Goal: Task Accomplishment & Management: Manage account settings

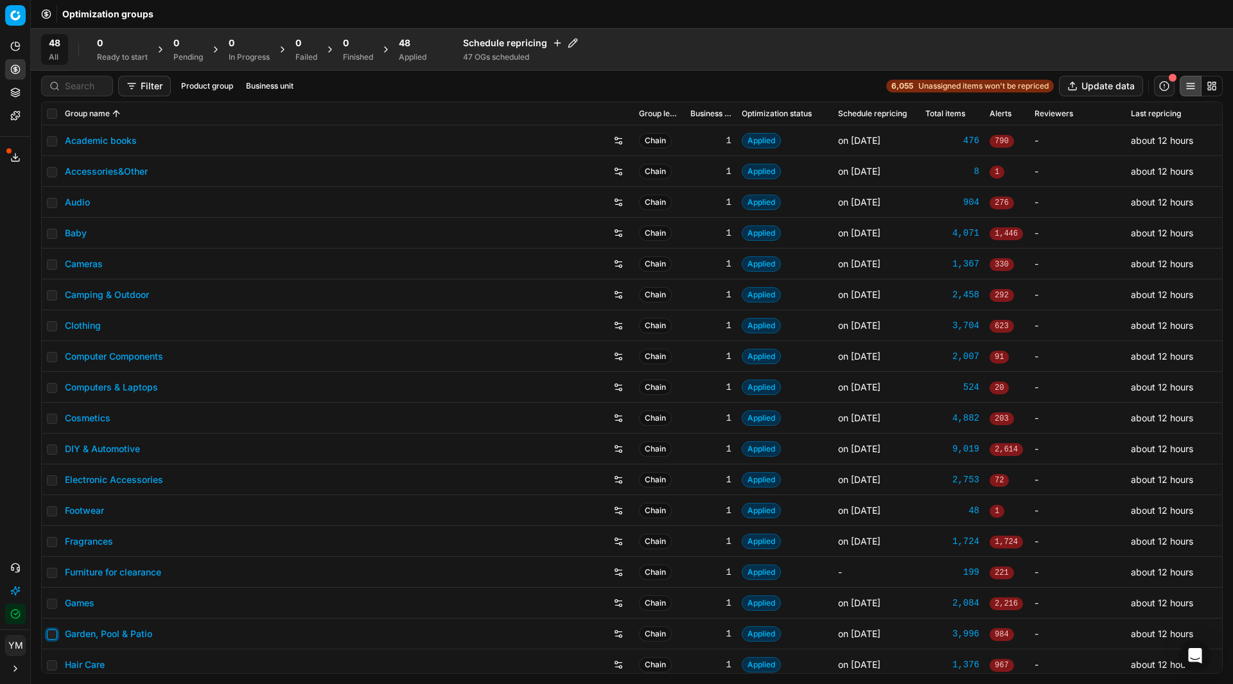
click at [55, 636] on input "checkbox" at bounding box center [52, 634] width 10 height 10
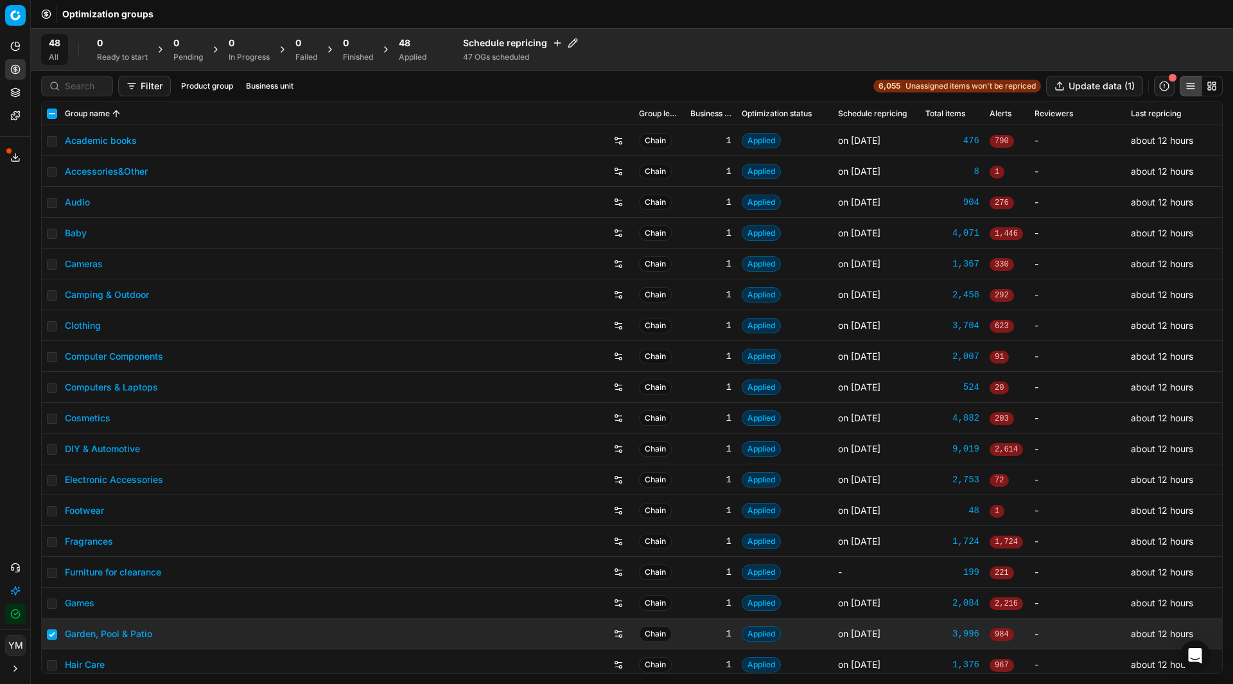
click at [410, 49] on span "48" at bounding box center [405, 43] width 12 height 13
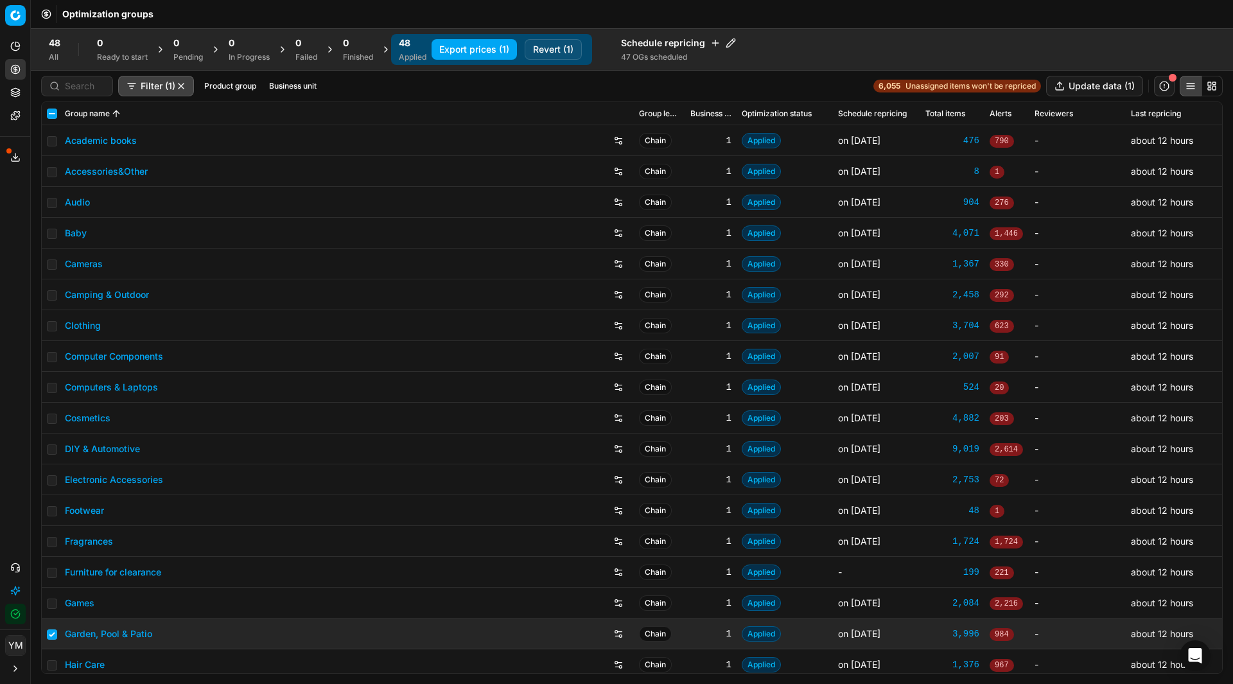
click at [542, 47] on button "Revert (1)" at bounding box center [553, 49] width 57 height 21
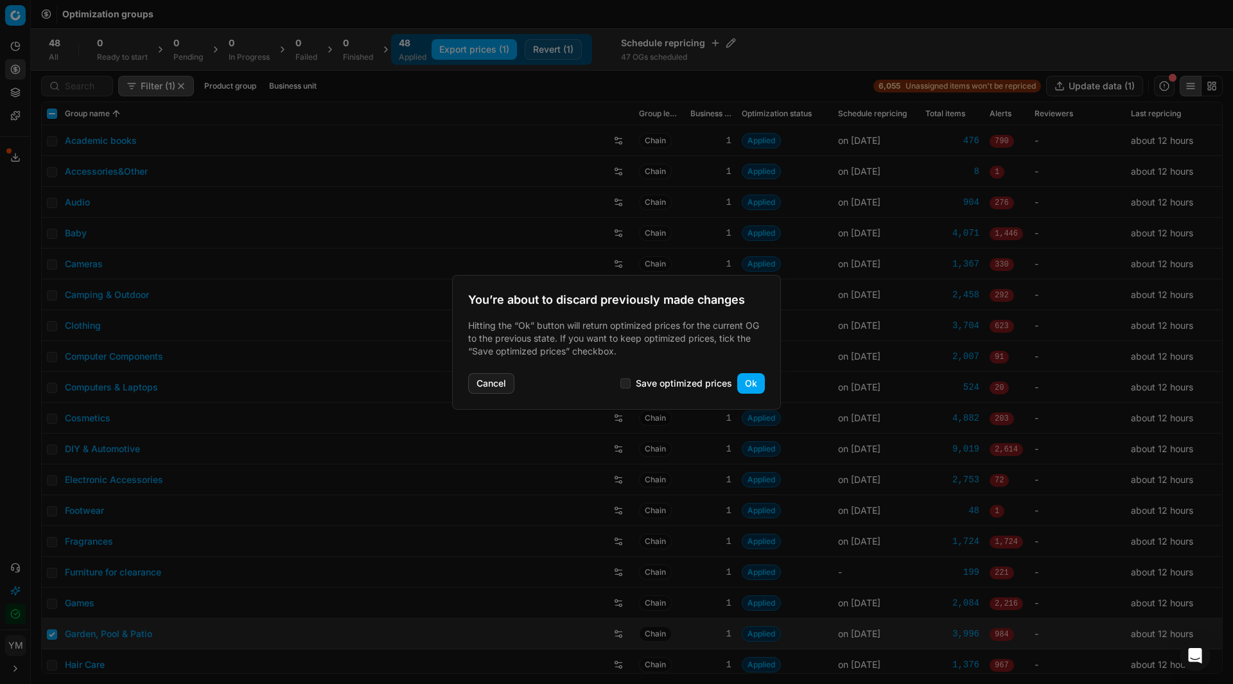
click at [748, 390] on button "Ok" at bounding box center [751, 383] width 28 height 21
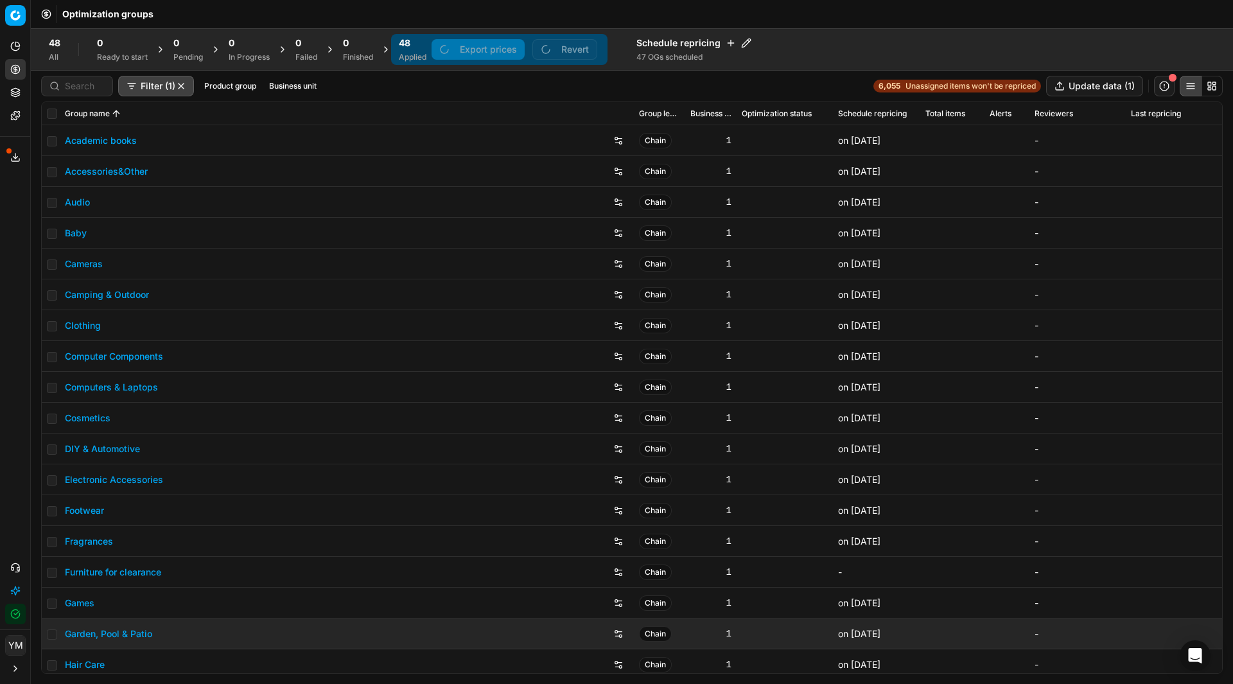
checkbox input "false"
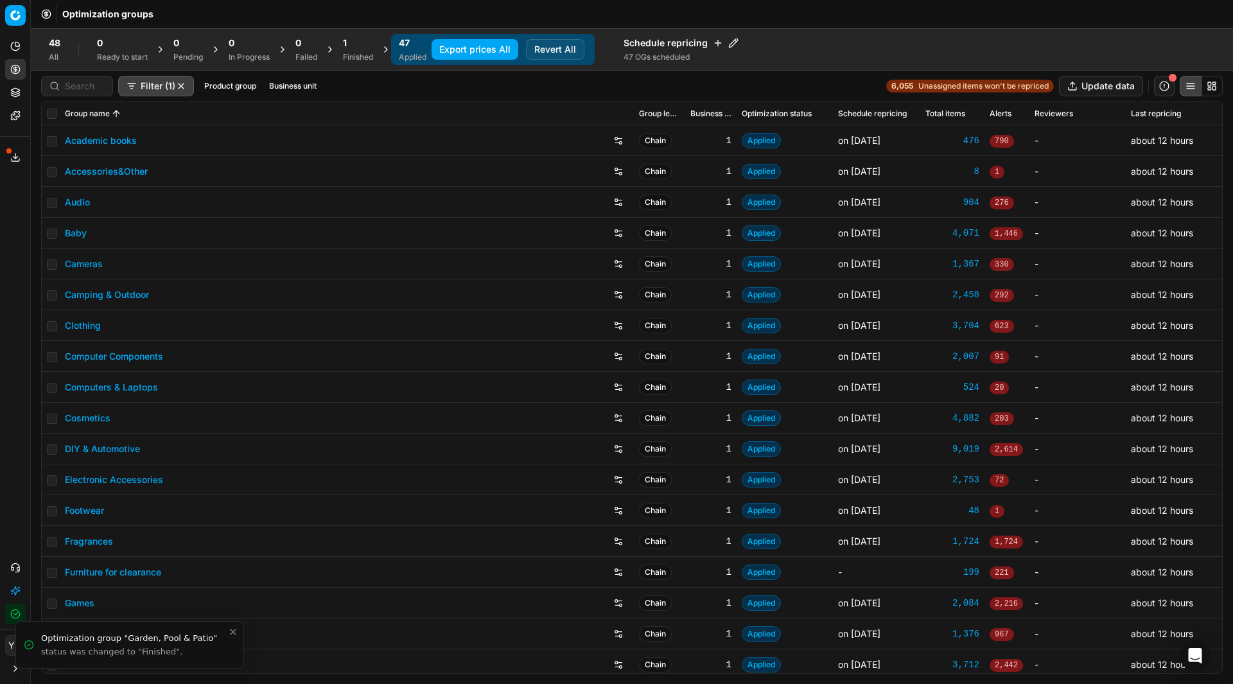
click at [346, 58] on div "Finished" at bounding box center [358, 57] width 30 height 10
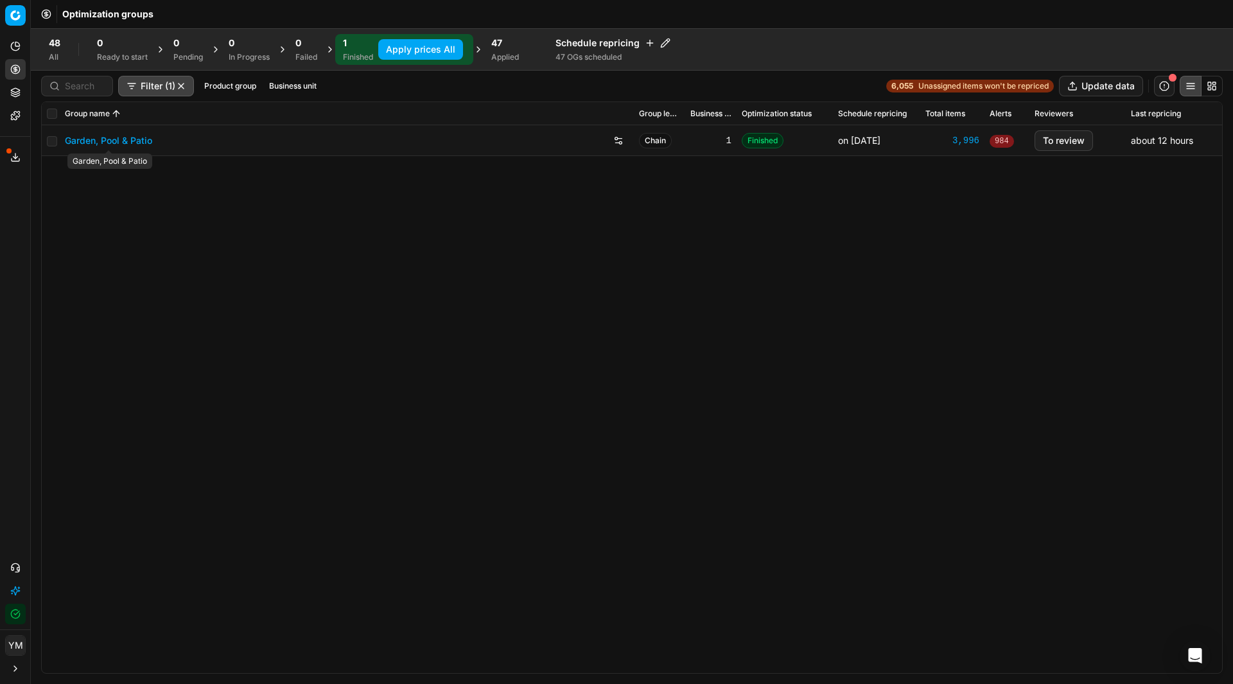
click at [107, 144] on link "Garden, Pool & Patio" at bounding box center [108, 140] width 87 height 13
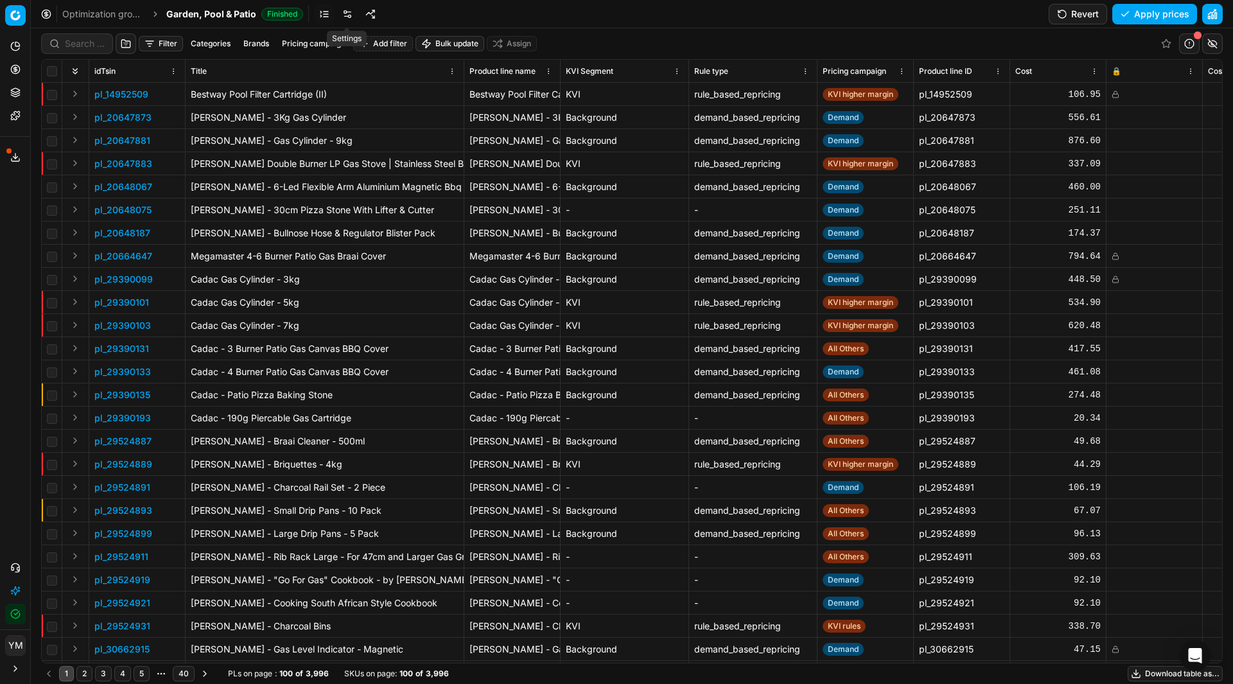
click at [350, 21] on link at bounding box center [347, 14] width 21 height 21
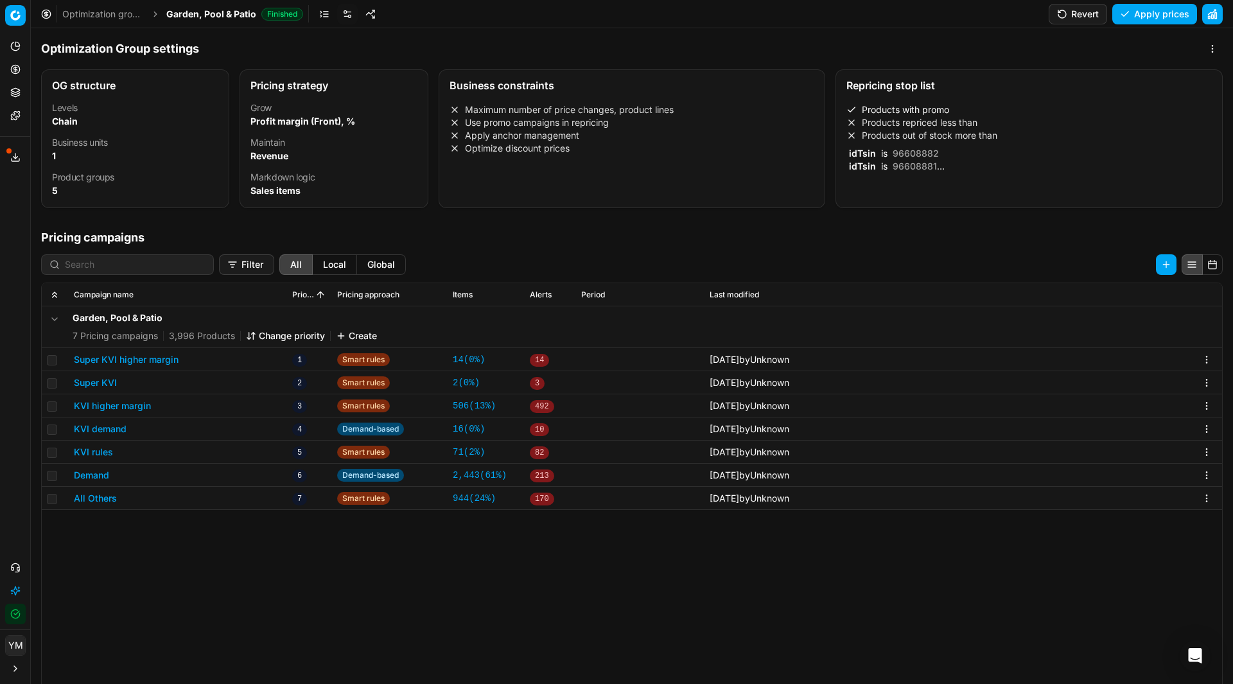
click at [865, 137] on li "Products out of stock more than" at bounding box center [1028, 135] width 365 height 13
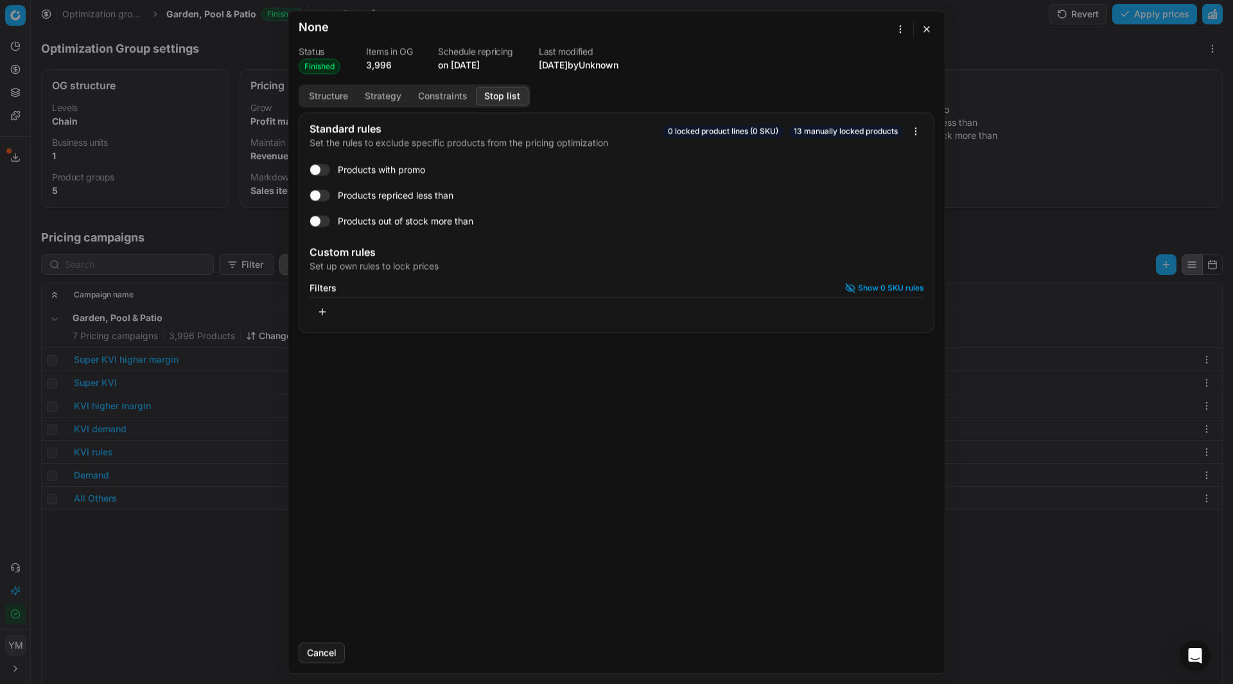
checkbox input "true"
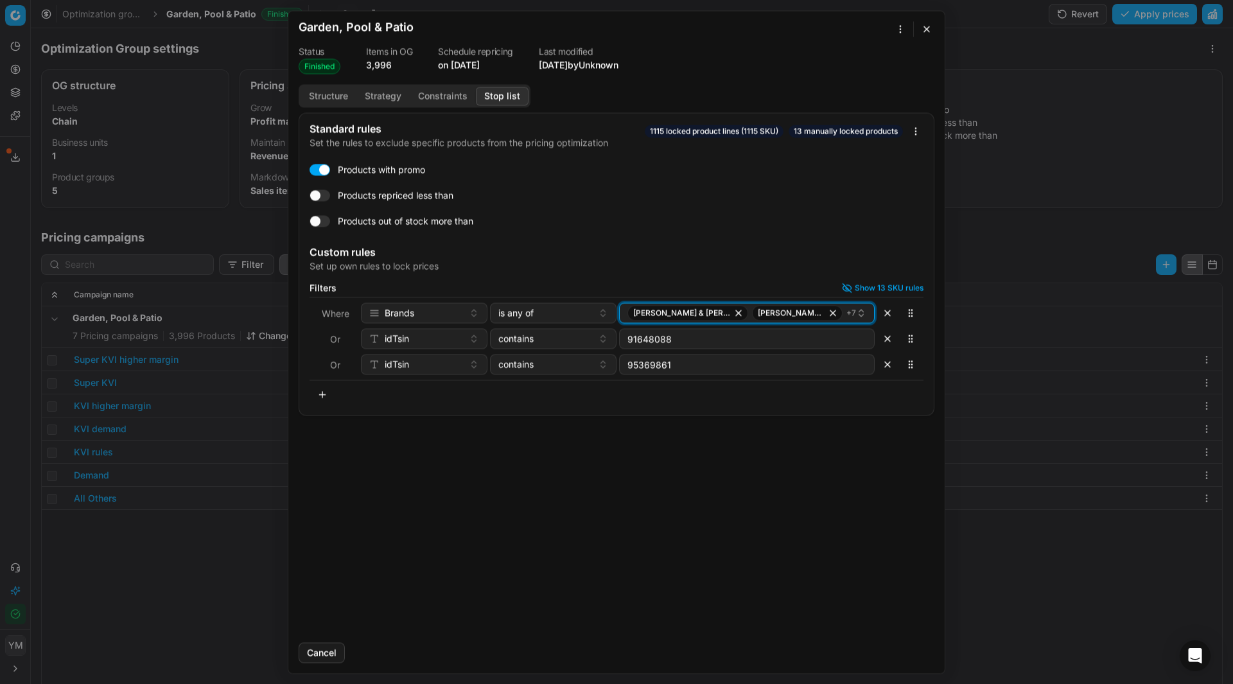
click at [822, 313] on div "[PERSON_NAME] & [PERSON_NAME]-O-Chef + 7" at bounding box center [741, 312] width 229 height 15
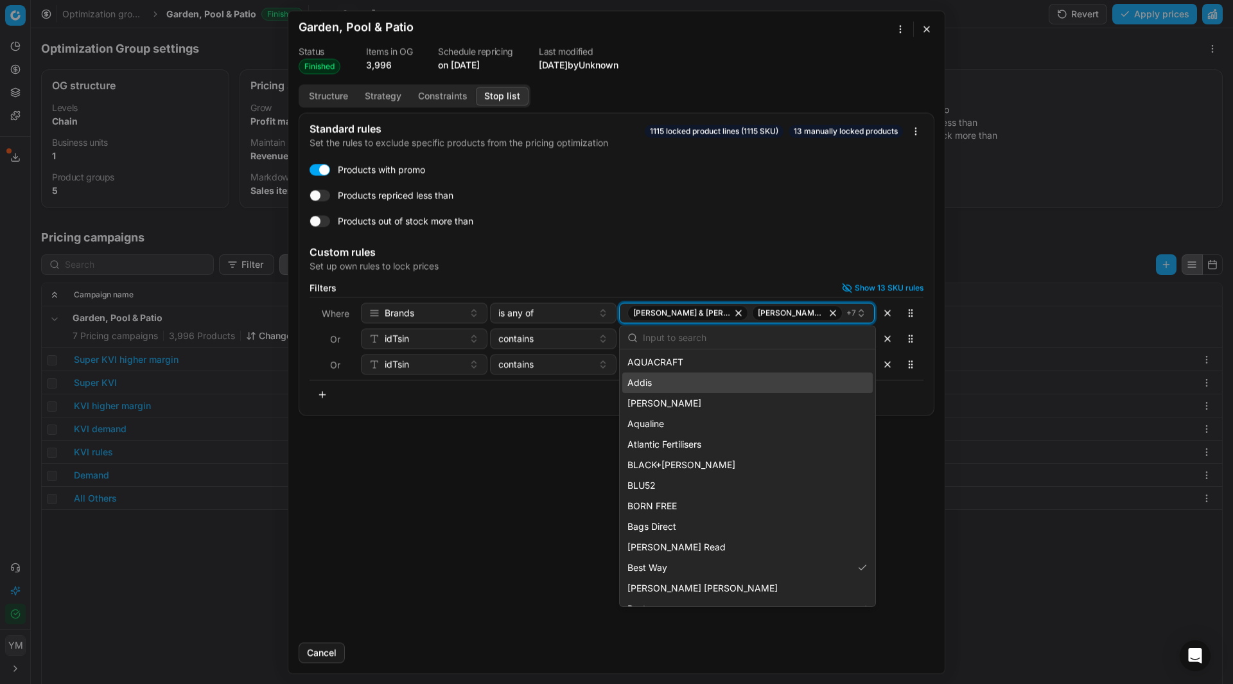
click at [818, 315] on div "[PERSON_NAME] & [PERSON_NAME]-O-Chef + 7" at bounding box center [741, 312] width 229 height 15
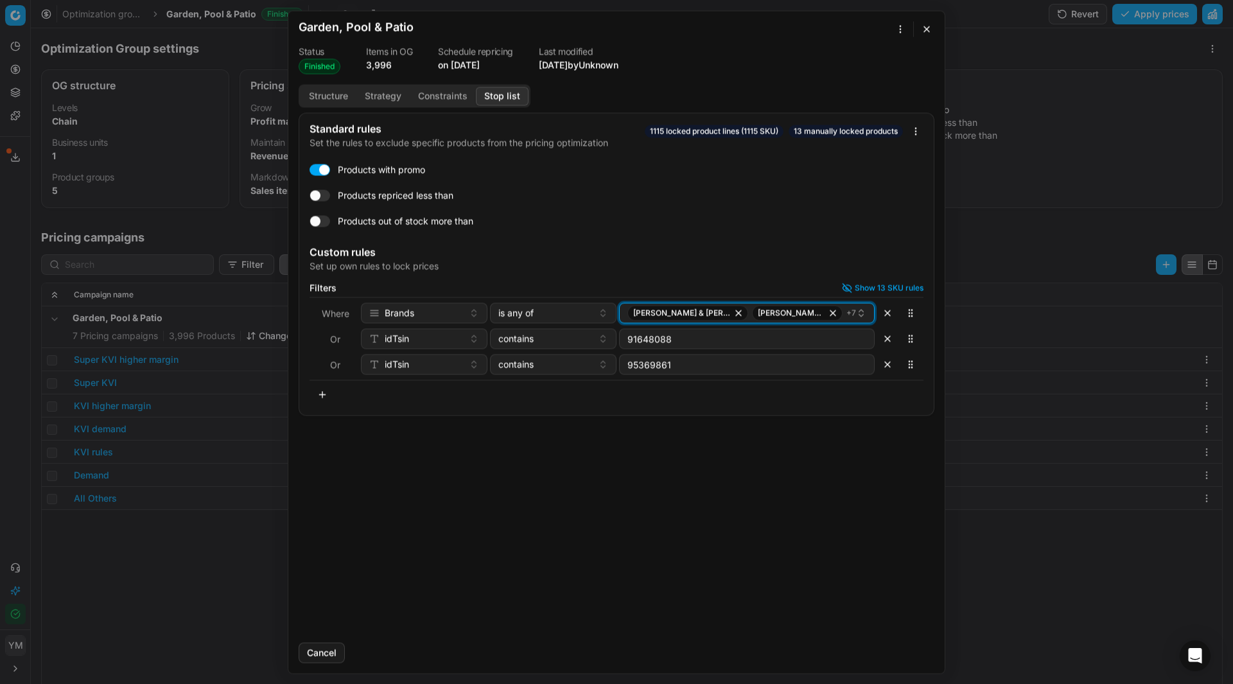
click at [818, 315] on div "[PERSON_NAME] & [PERSON_NAME]-O-Chef + 7" at bounding box center [741, 312] width 229 height 15
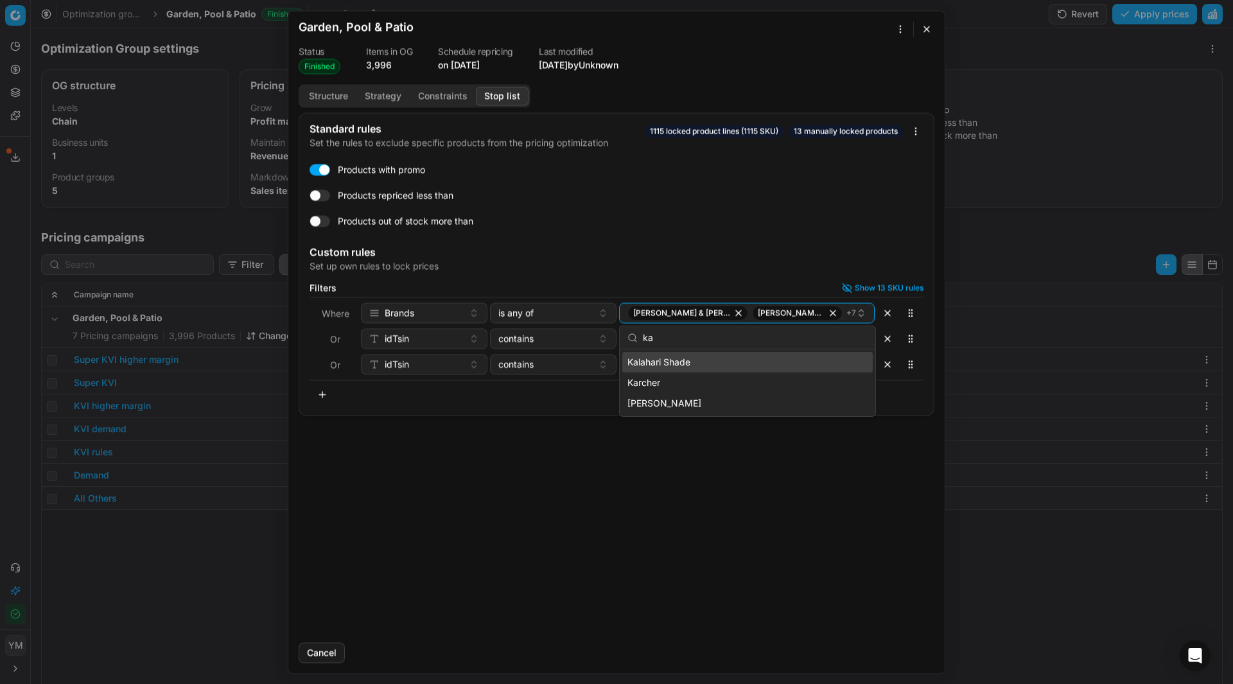
type input "ka"
click at [818, 366] on div "Kalahari Shade" at bounding box center [747, 362] width 250 height 21
click at [817, 318] on div "[PERSON_NAME] & [PERSON_NAME]-O-Chef + 8" at bounding box center [741, 312] width 229 height 15
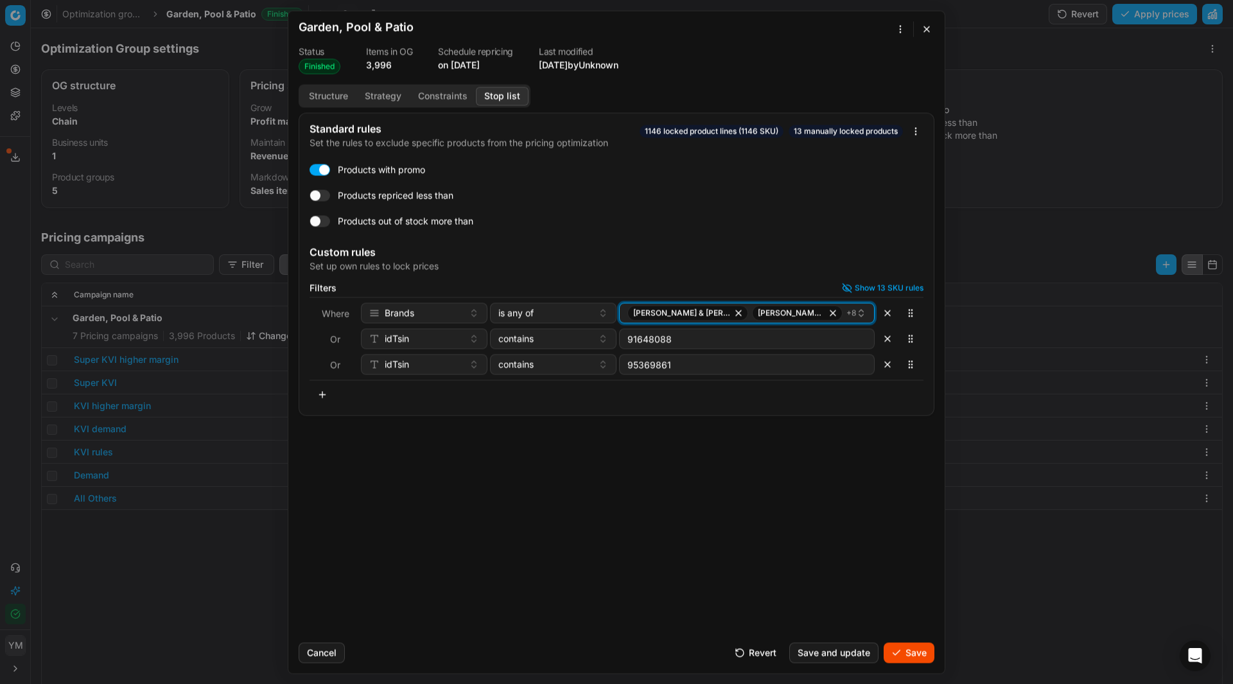
click at [817, 318] on div "[PERSON_NAME] & [PERSON_NAME]-O-Chef + 8" at bounding box center [741, 312] width 229 height 15
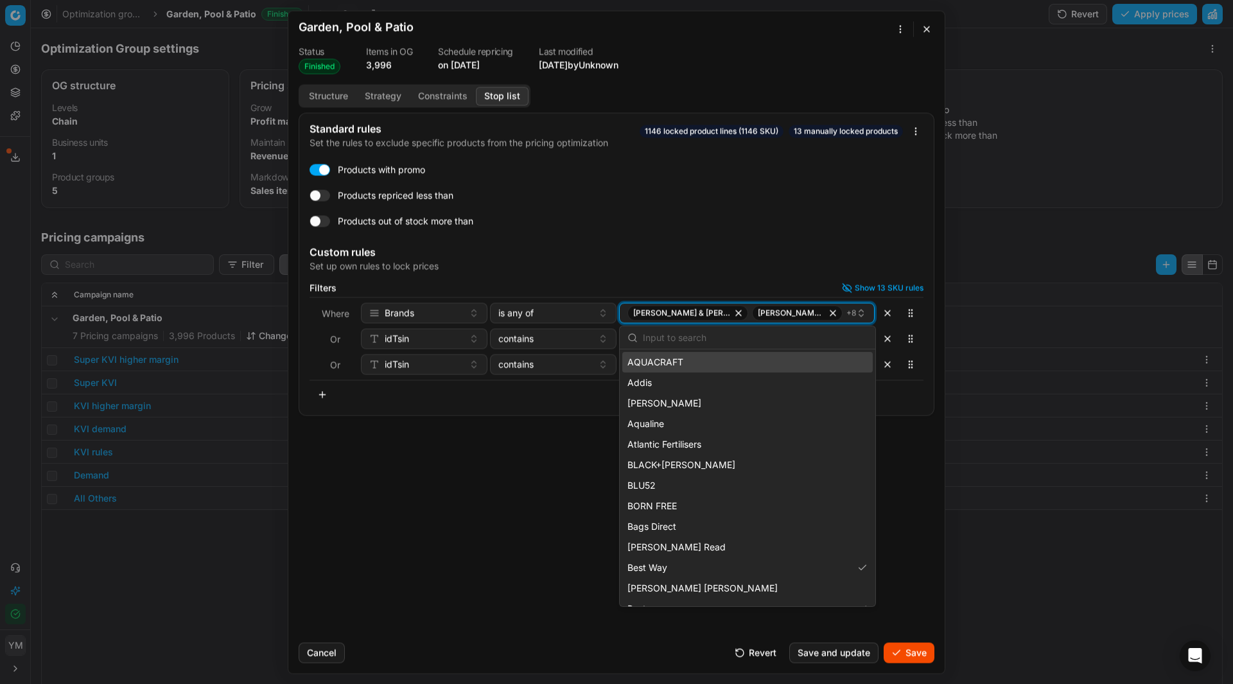
click at [817, 318] on div "[PERSON_NAME] & [PERSON_NAME]-O-Chef + 8" at bounding box center [741, 312] width 229 height 15
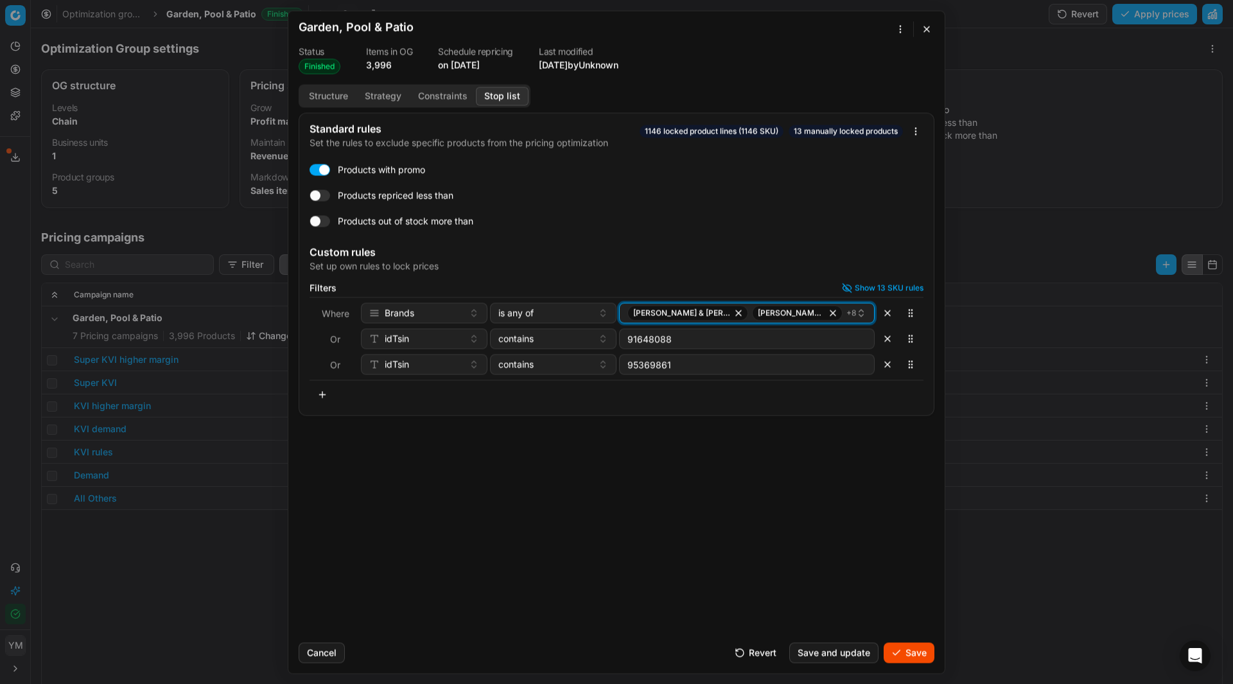
click at [817, 318] on div "[PERSON_NAME] & [PERSON_NAME]-O-Chef + 8" at bounding box center [741, 312] width 229 height 15
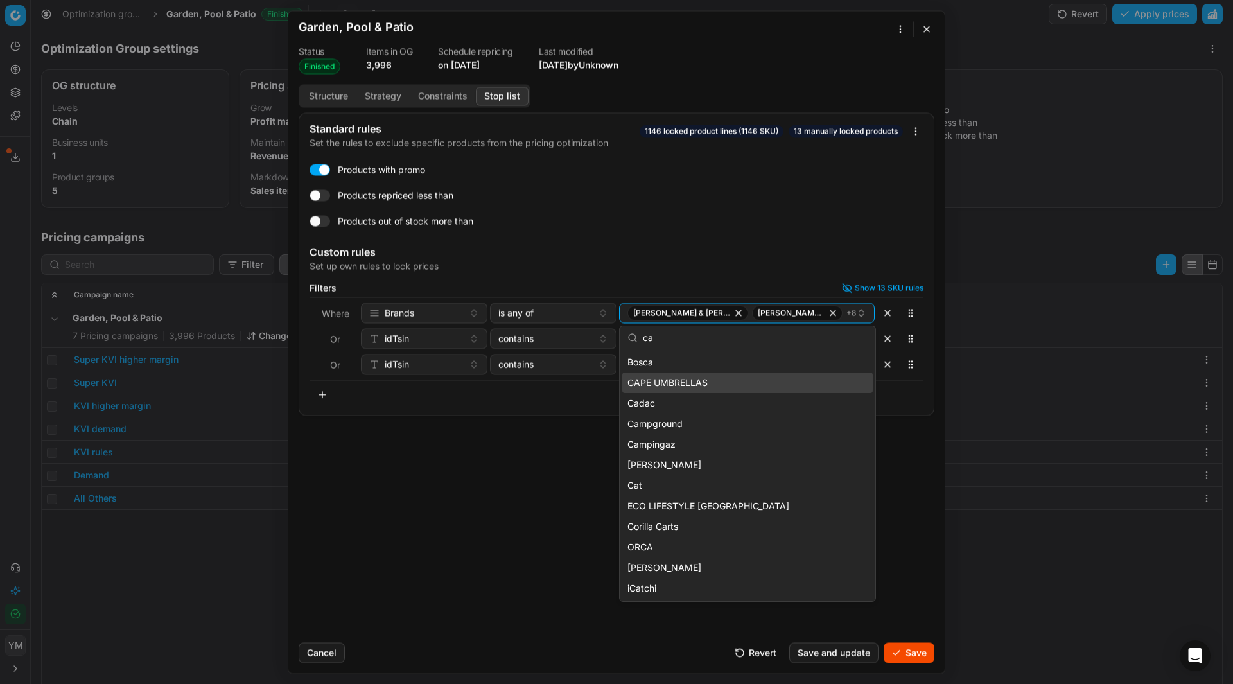
type input "ca"
click at [803, 392] on div "CAPE UMBRELLAS" at bounding box center [747, 382] width 250 height 21
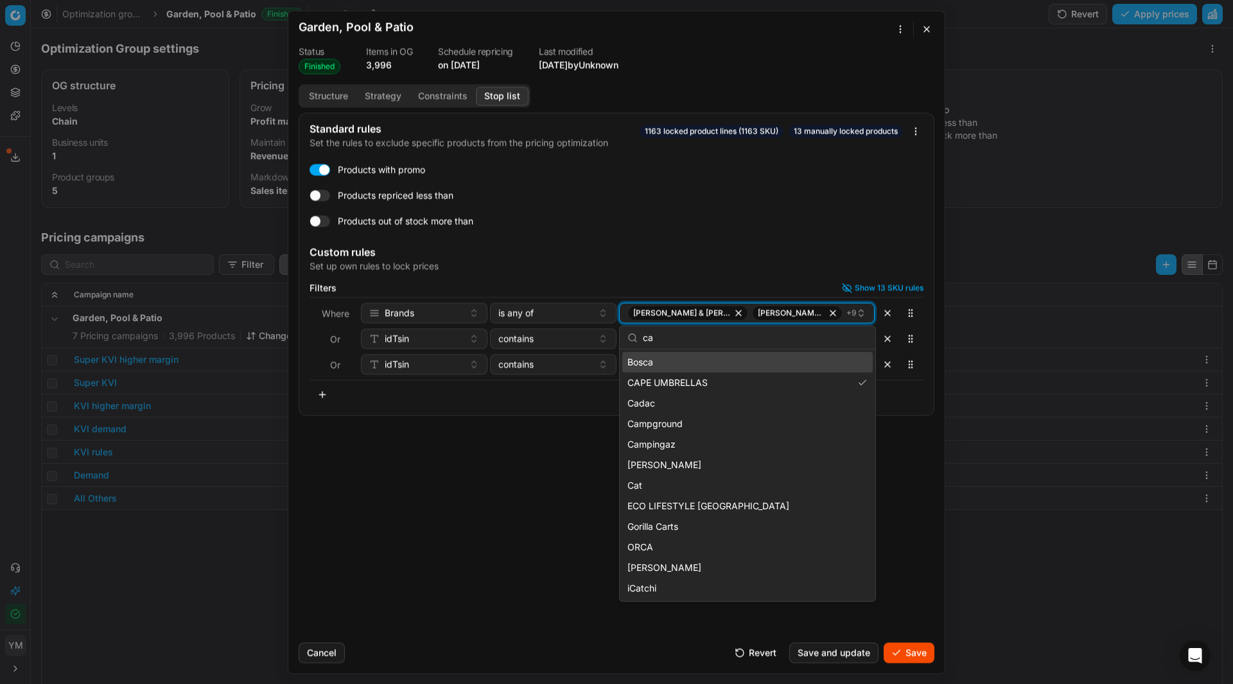
click at [814, 312] on div "[PERSON_NAME] & [PERSON_NAME]-O-Chef + 9" at bounding box center [741, 312] width 229 height 15
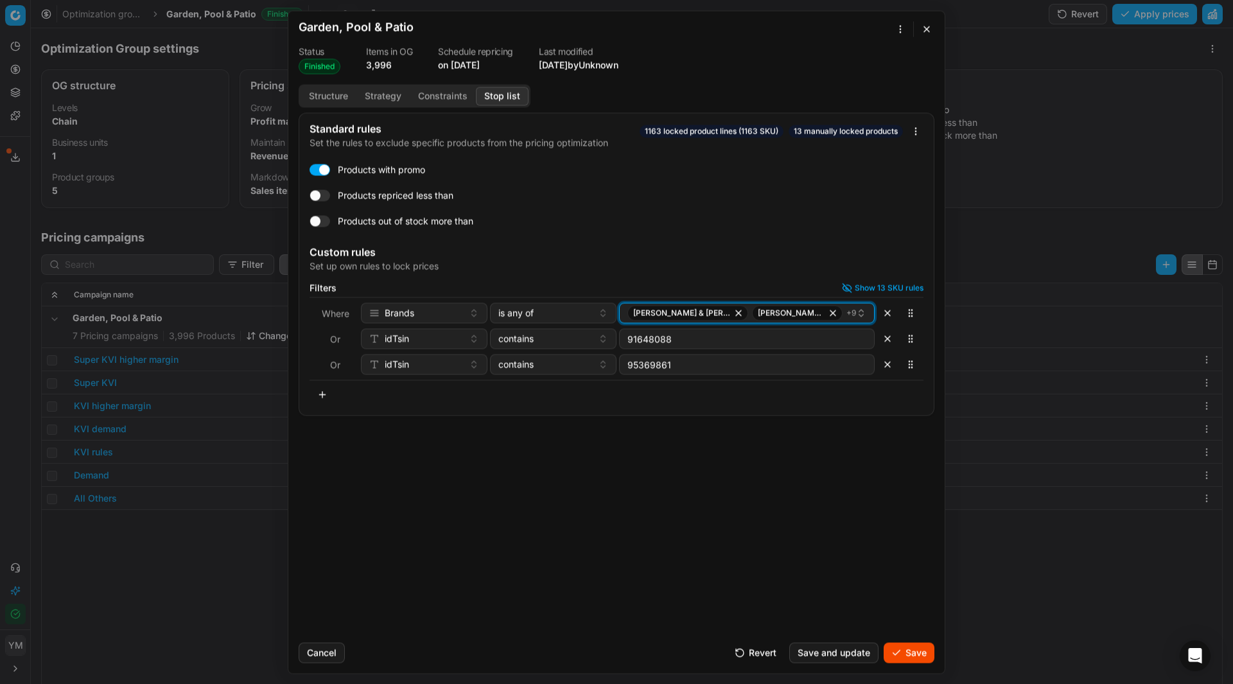
click at [814, 312] on div "[PERSON_NAME] & [PERSON_NAME]-O-Chef + 9" at bounding box center [741, 312] width 229 height 15
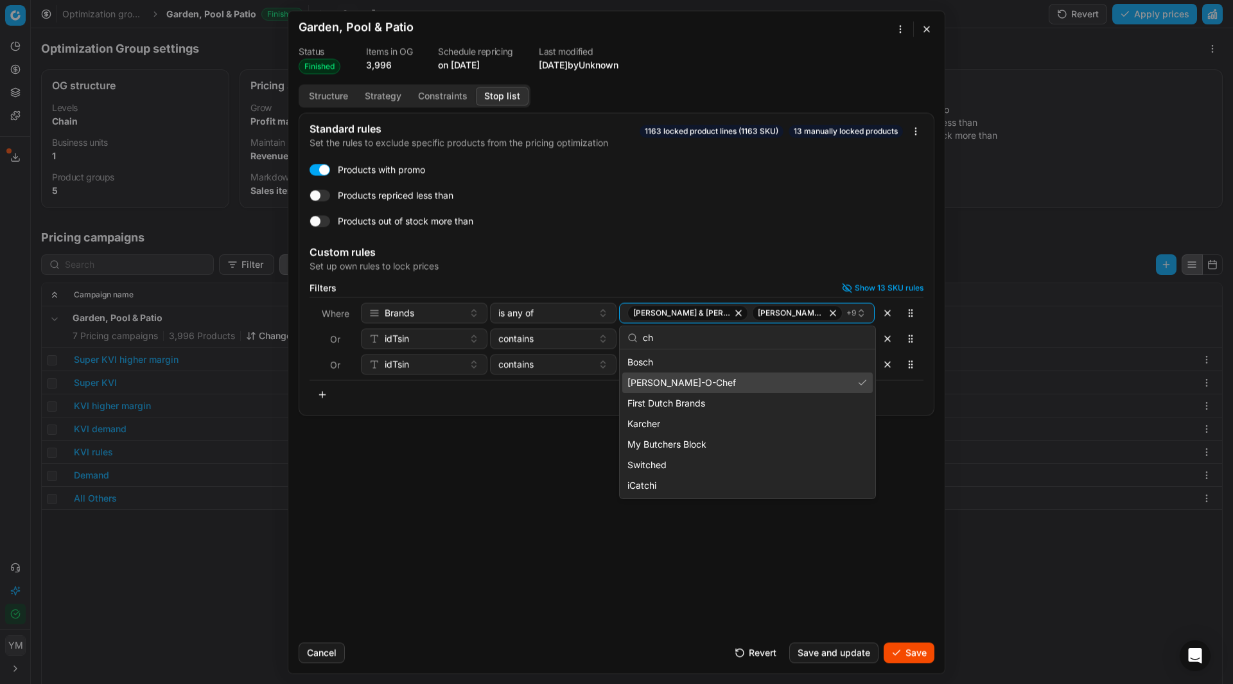
type input "ch"
click at [785, 389] on div "[PERSON_NAME]-O-Chef" at bounding box center [747, 382] width 250 height 21
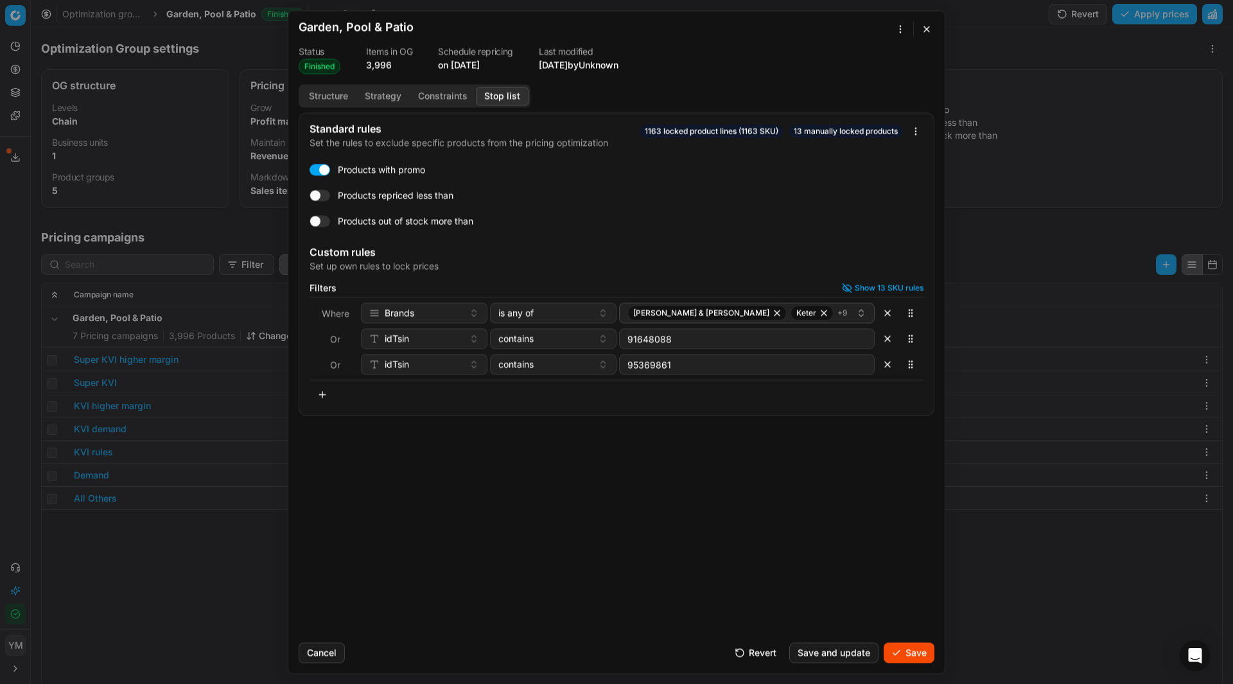
click at [869, 577] on div "Standard rules Set the rules to exclude specific products from the pricing opti…" at bounding box center [616, 372] width 656 height 520
click at [907, 654] on button "Save" at bounding box center [909, 652] width 51 height 21
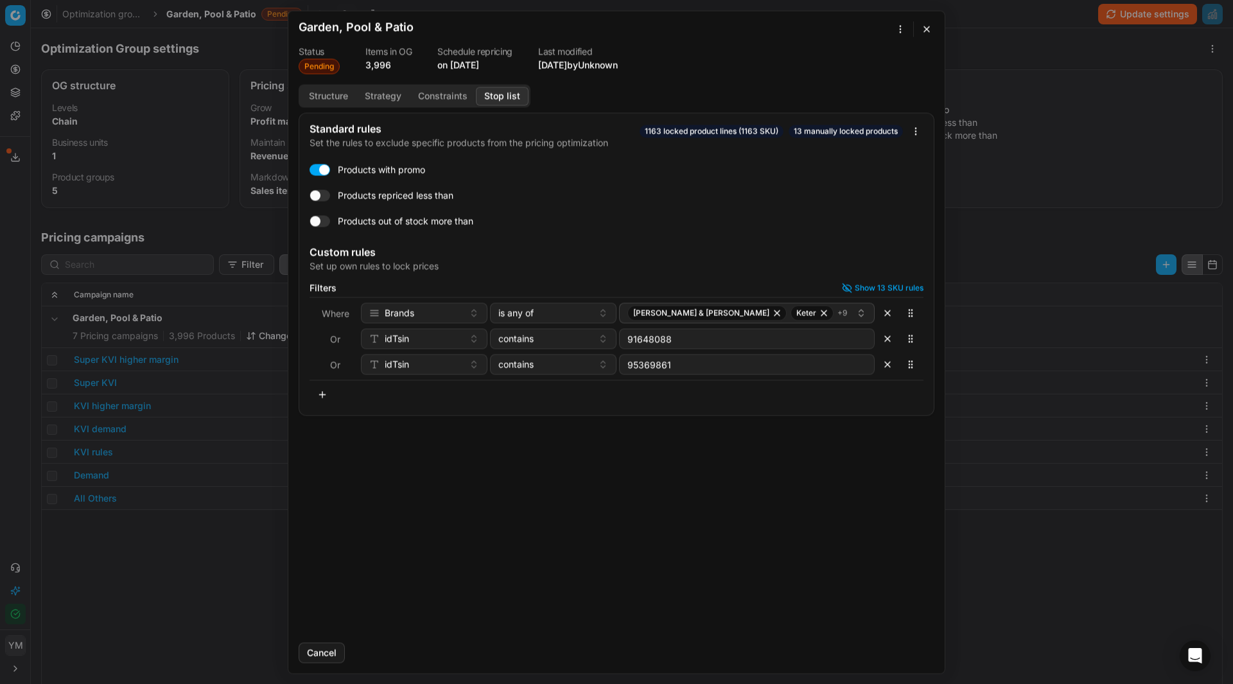
click at [929, 35] on button "button" at bounding box center [926, 28] width 15 height 15
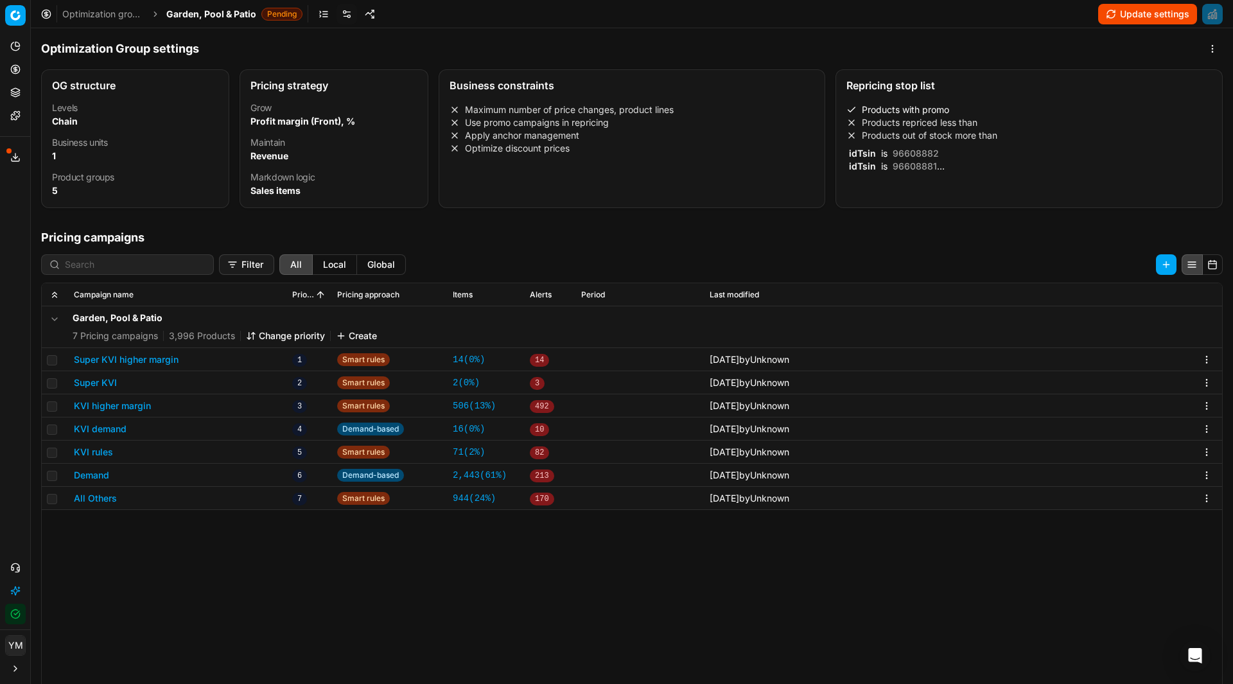
click at [972, 104] on li "Products with promo" at bounding box center [1028, 109] width 365 height 13
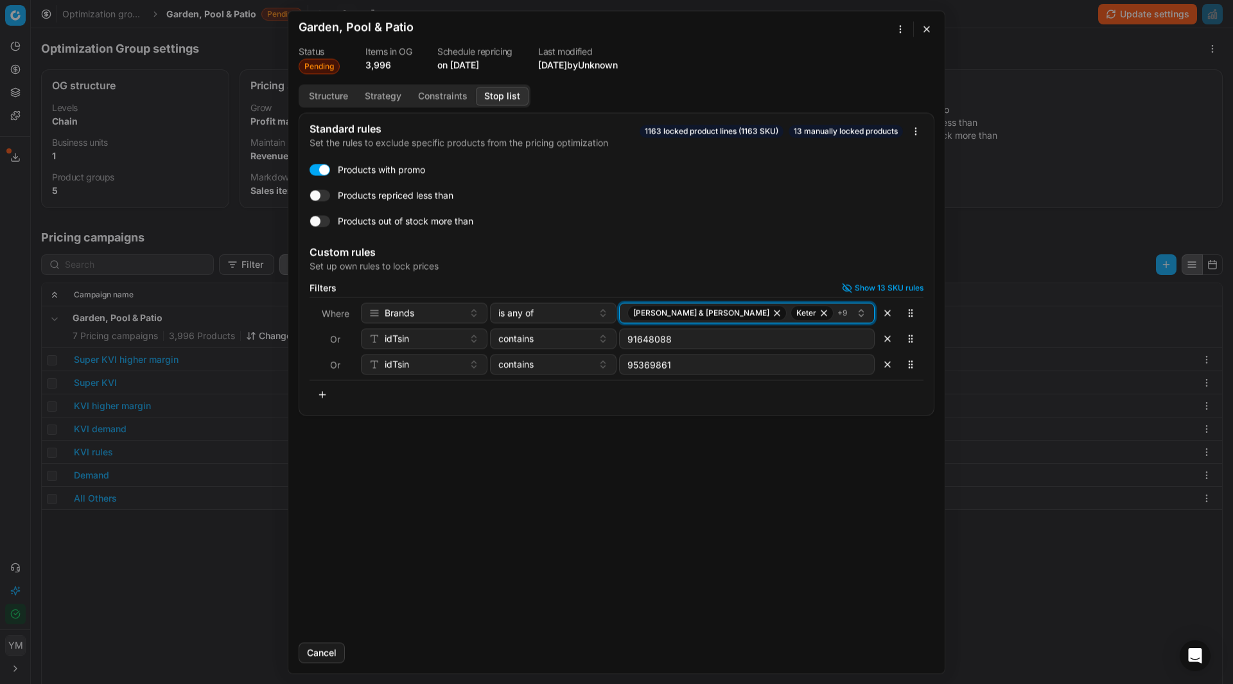
click at [833, 312] on div "[PERSON_NAME] & [PERSON_NAME] + 9" at bounding box center [741, 312] width 229 height 15
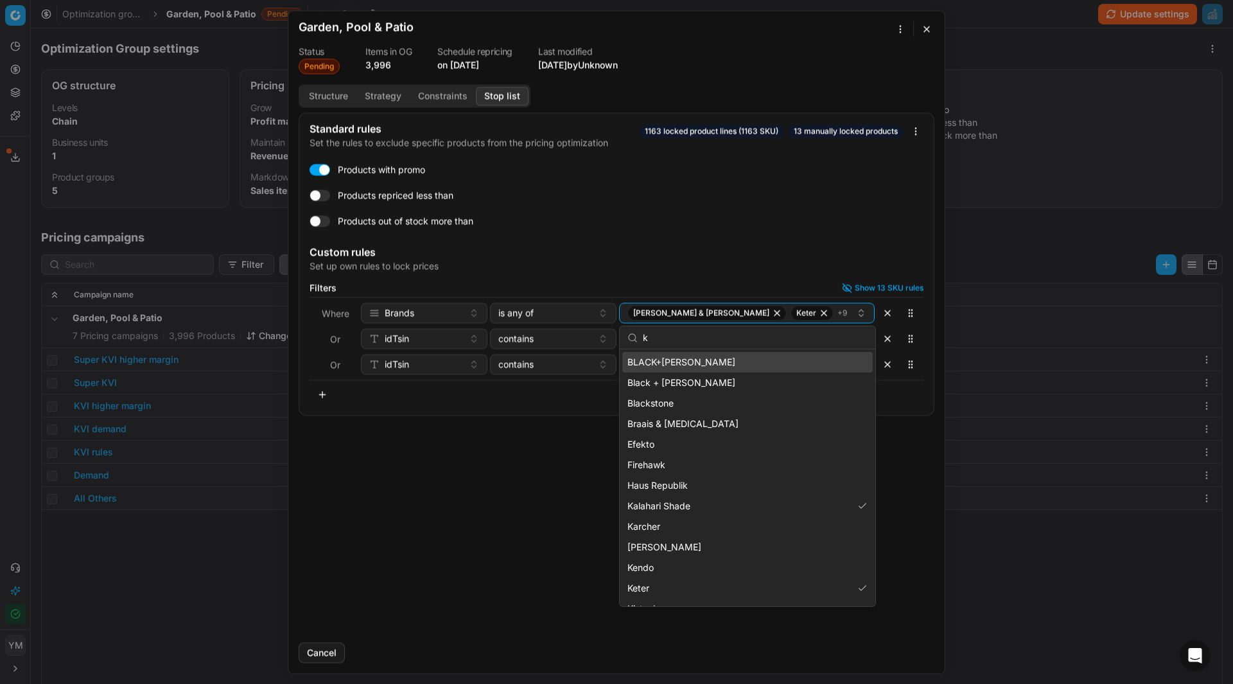
type input "ka"
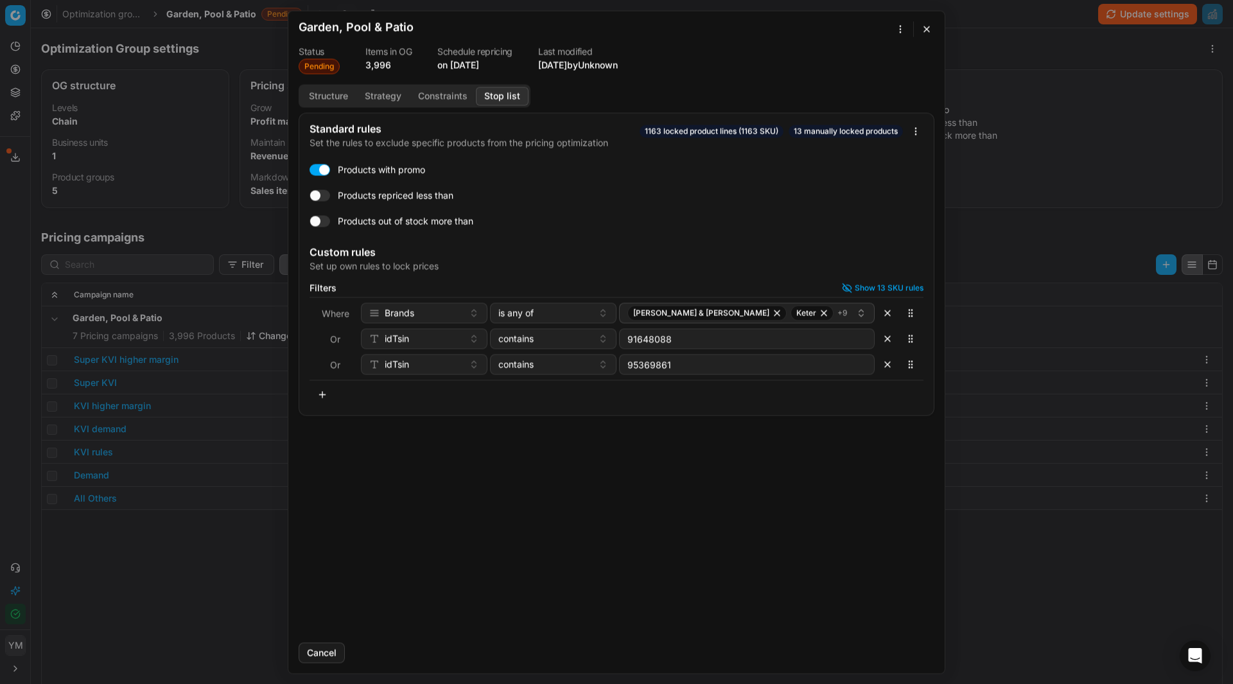
click at [927, 26] on button "button" at bounding box center [926, 28] width 15 height 15
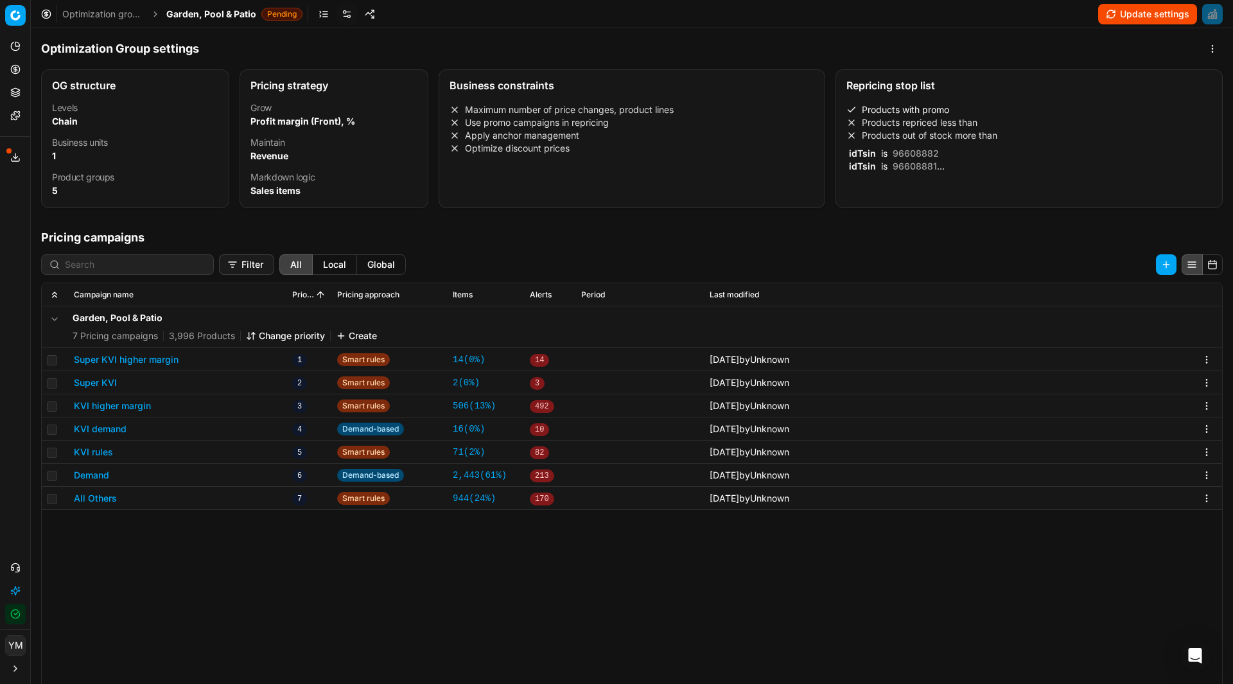
click at [1148, 14] on button "Update settings" at bounding box center [1147, 14] width 99 height 21
click at [133, 17] on link "Optimization groups" at bounding box center [103, 14] width 82 height 13
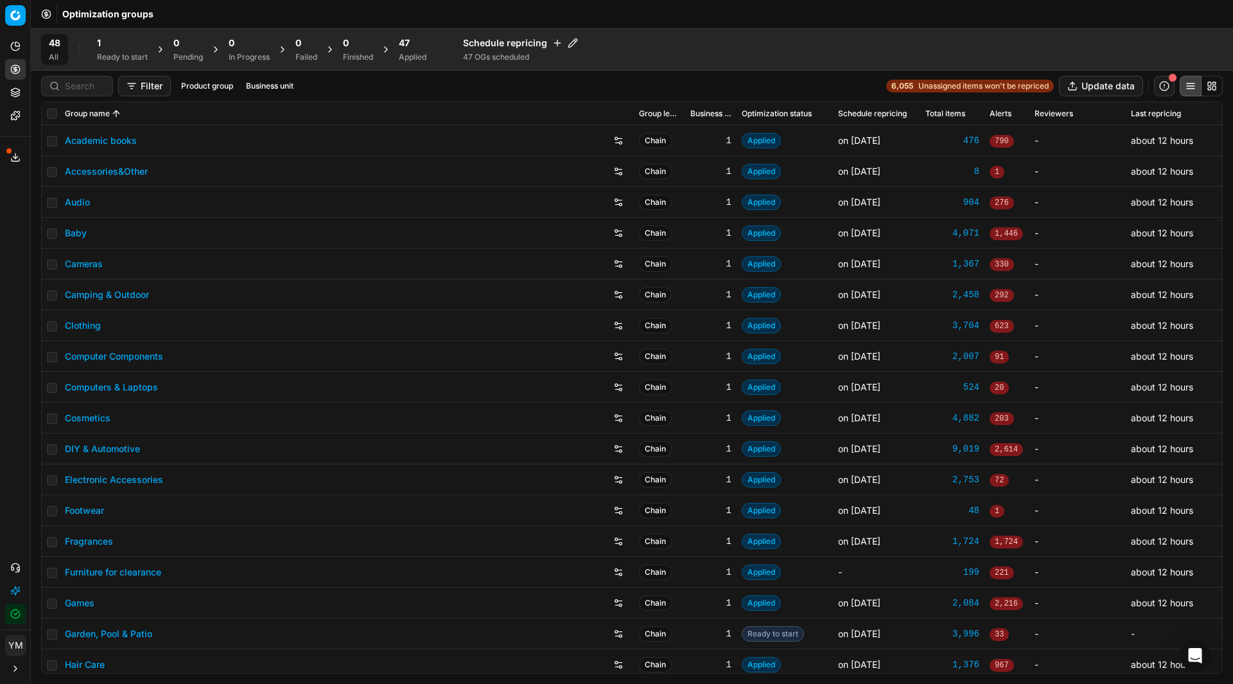
click at [124, 47] on div "1" at bounding box center [122, 43] width 51 height 13
